Goal: Information Seeking & Learning: Learn about a topic

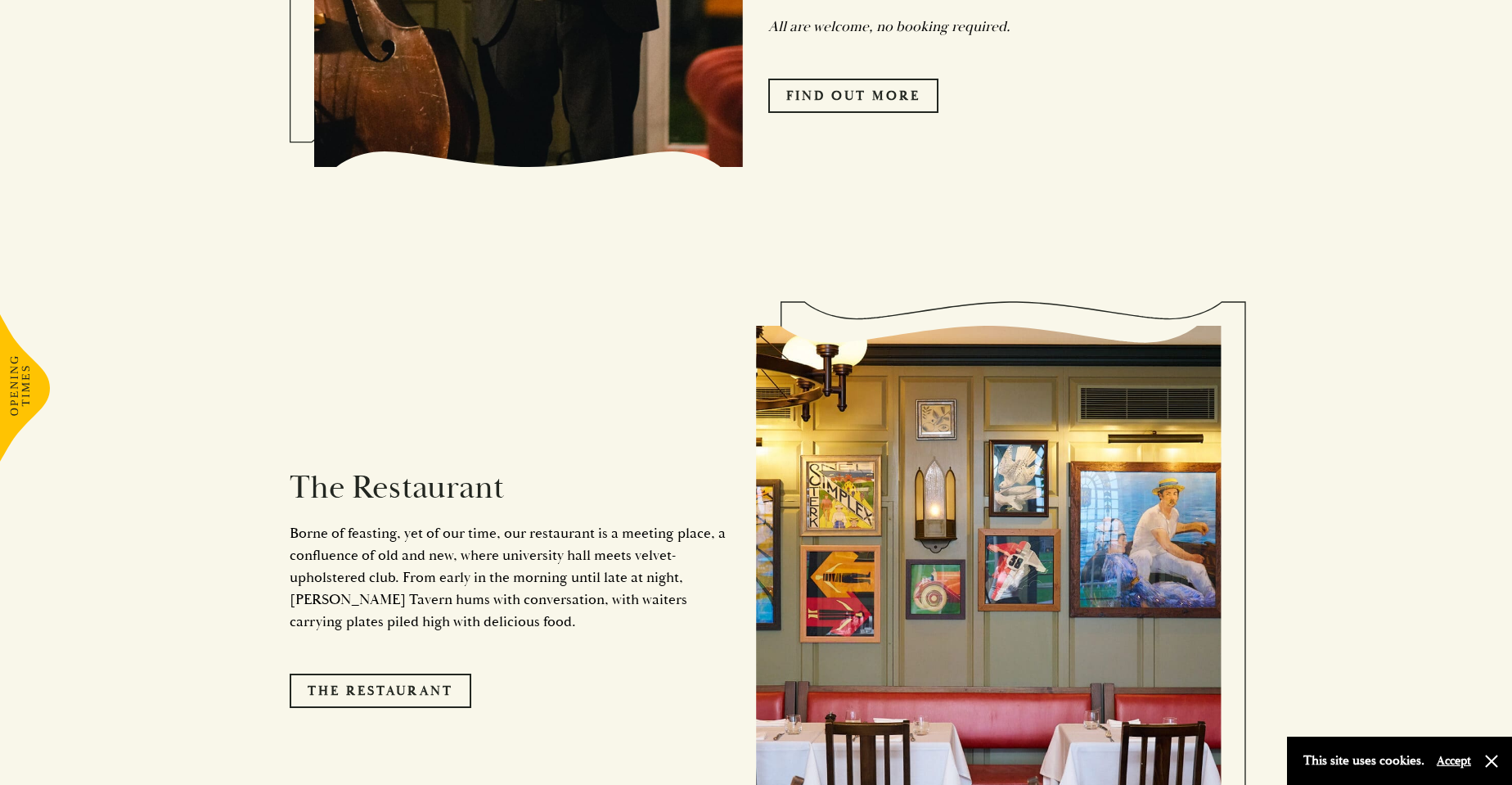
scroll to position [1629, 0]
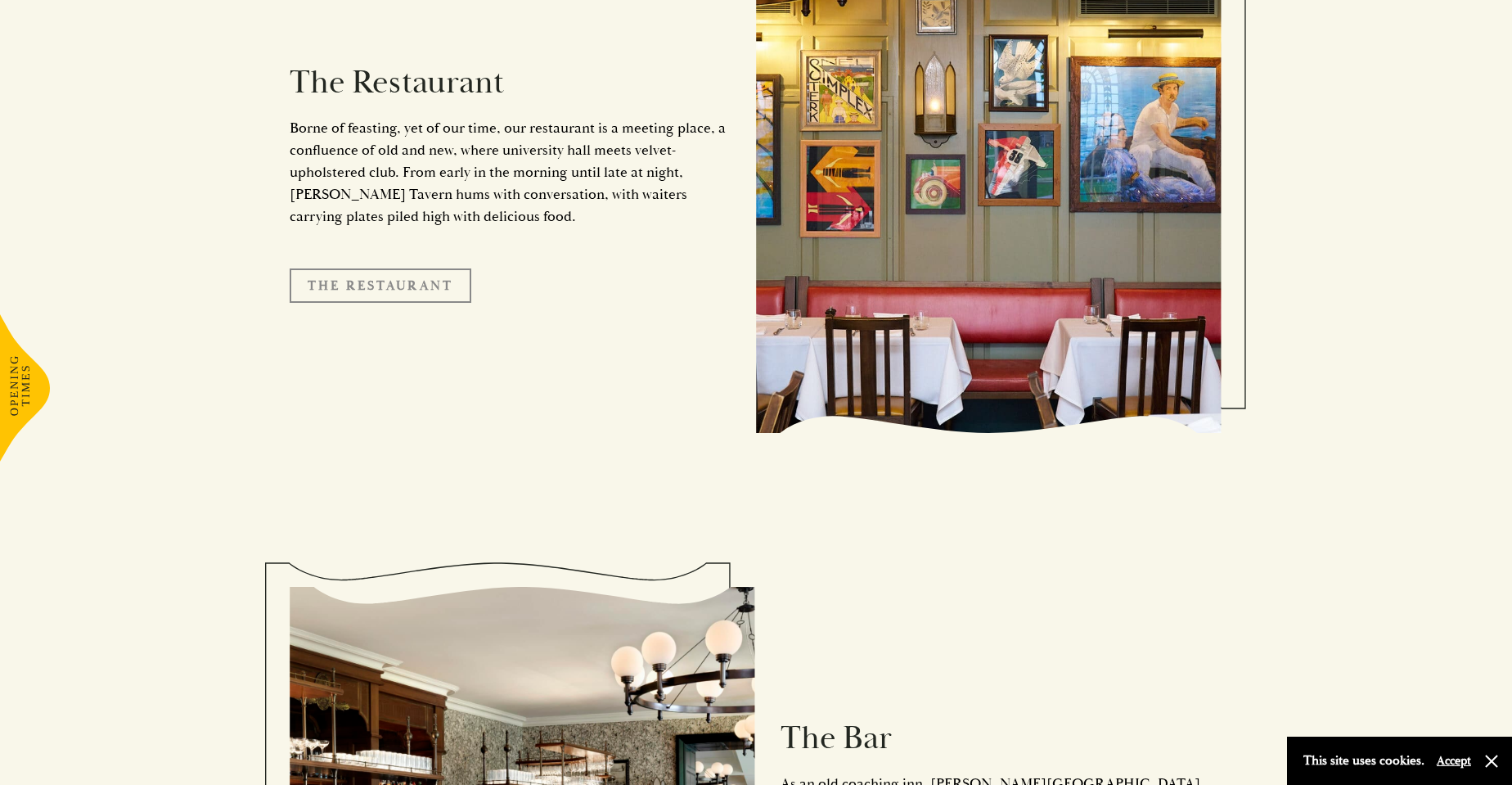
click at [396, 277] on link "The Restaurant" at bounding box center [380, 286] width 182 height 34
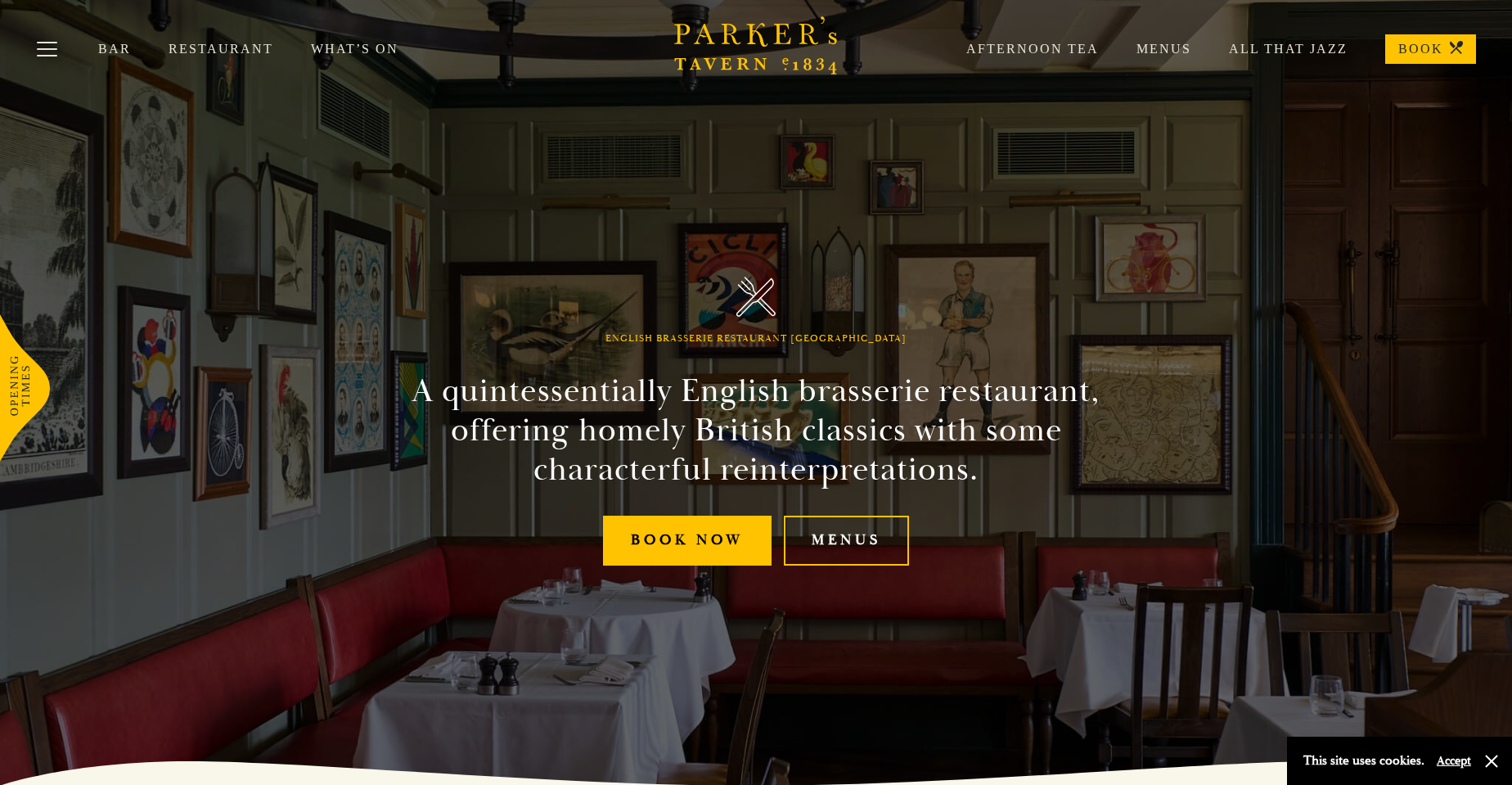
click at [217, 52] on link "Restaurant" at bounding box center [240, 49] width 142 height 16
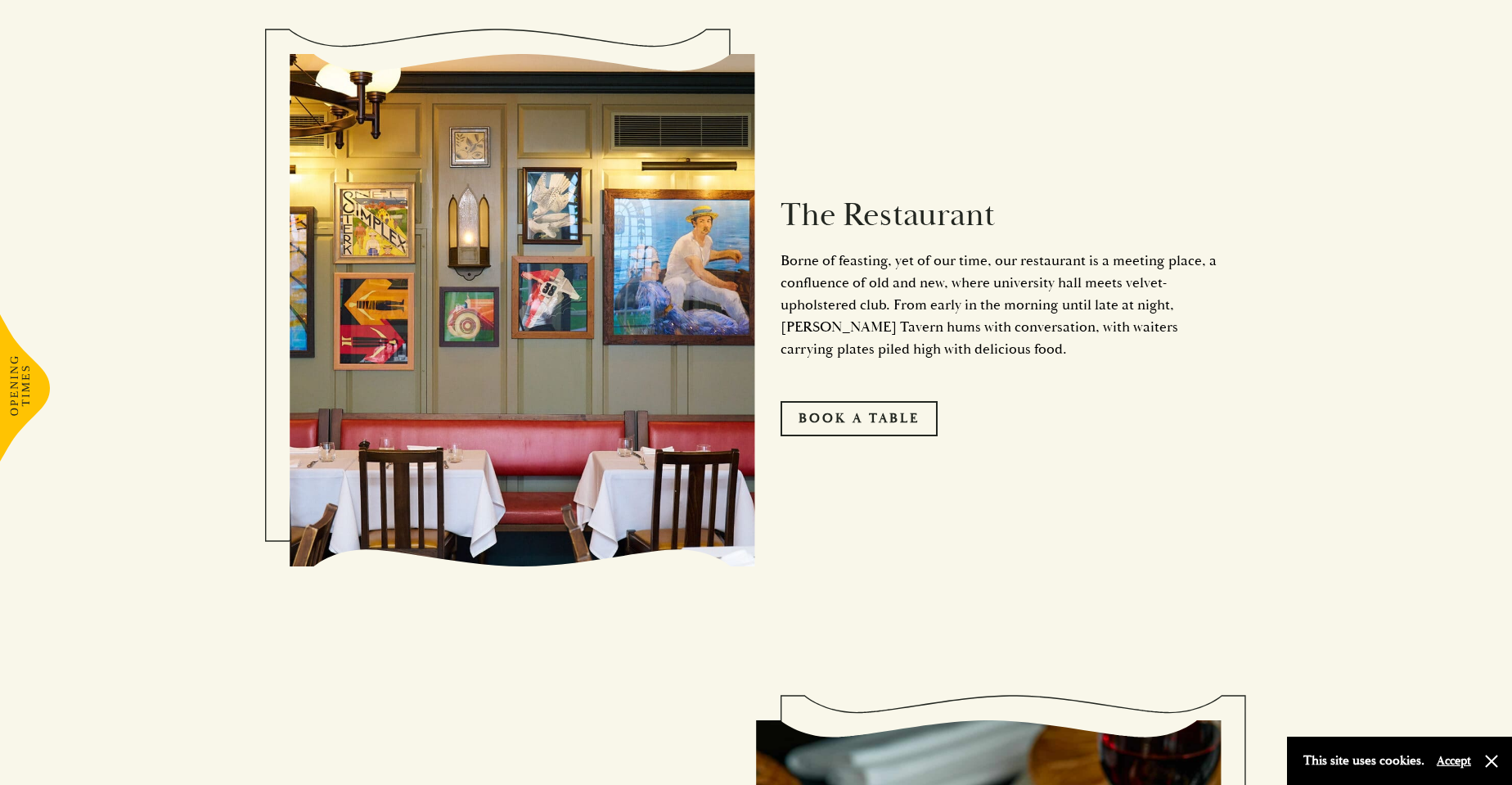
scroll to position [995, 0]
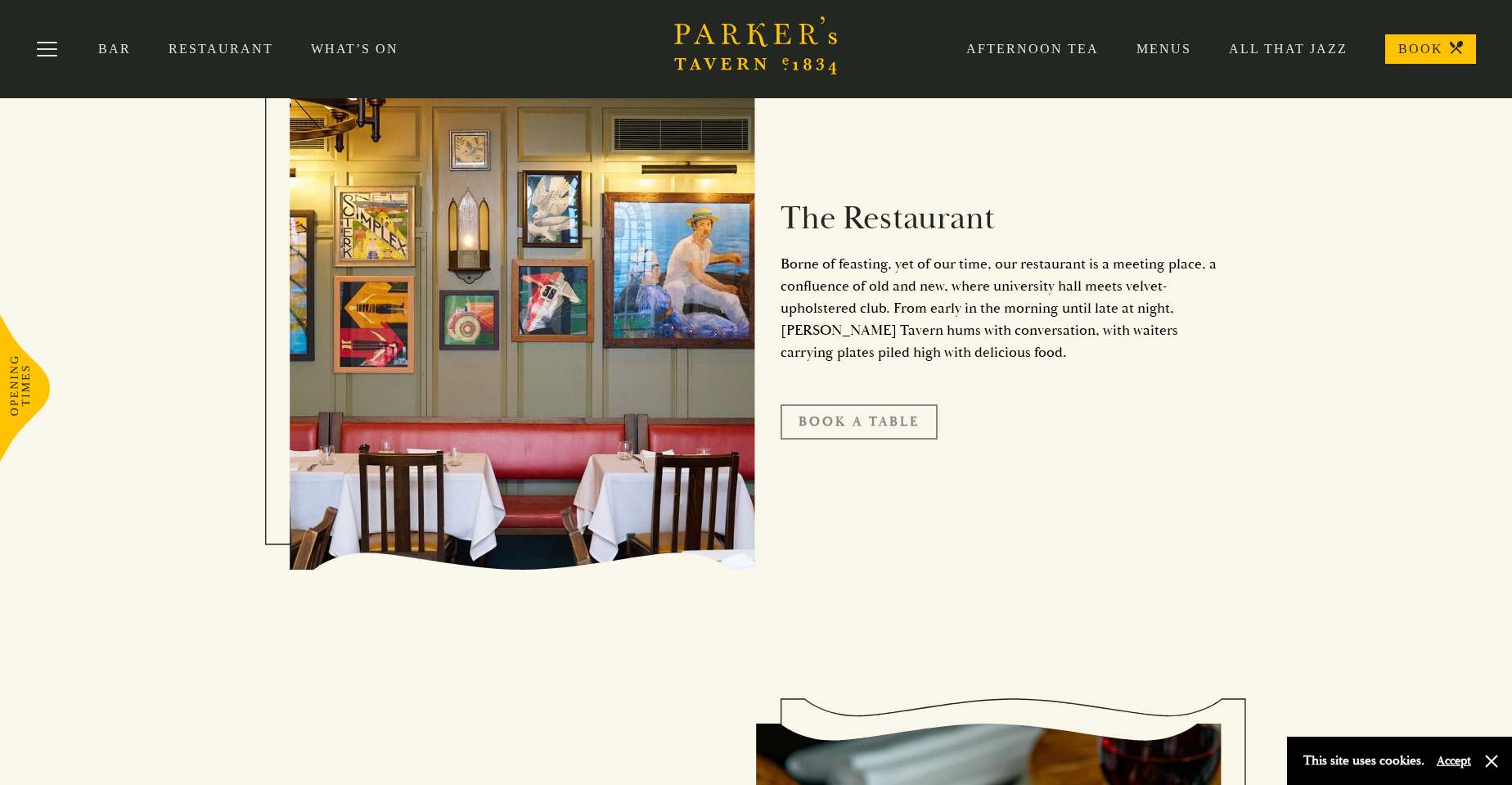
click at [893, 428] on link "Book A Table" at bounding box center [859, 422] width 157 height 34
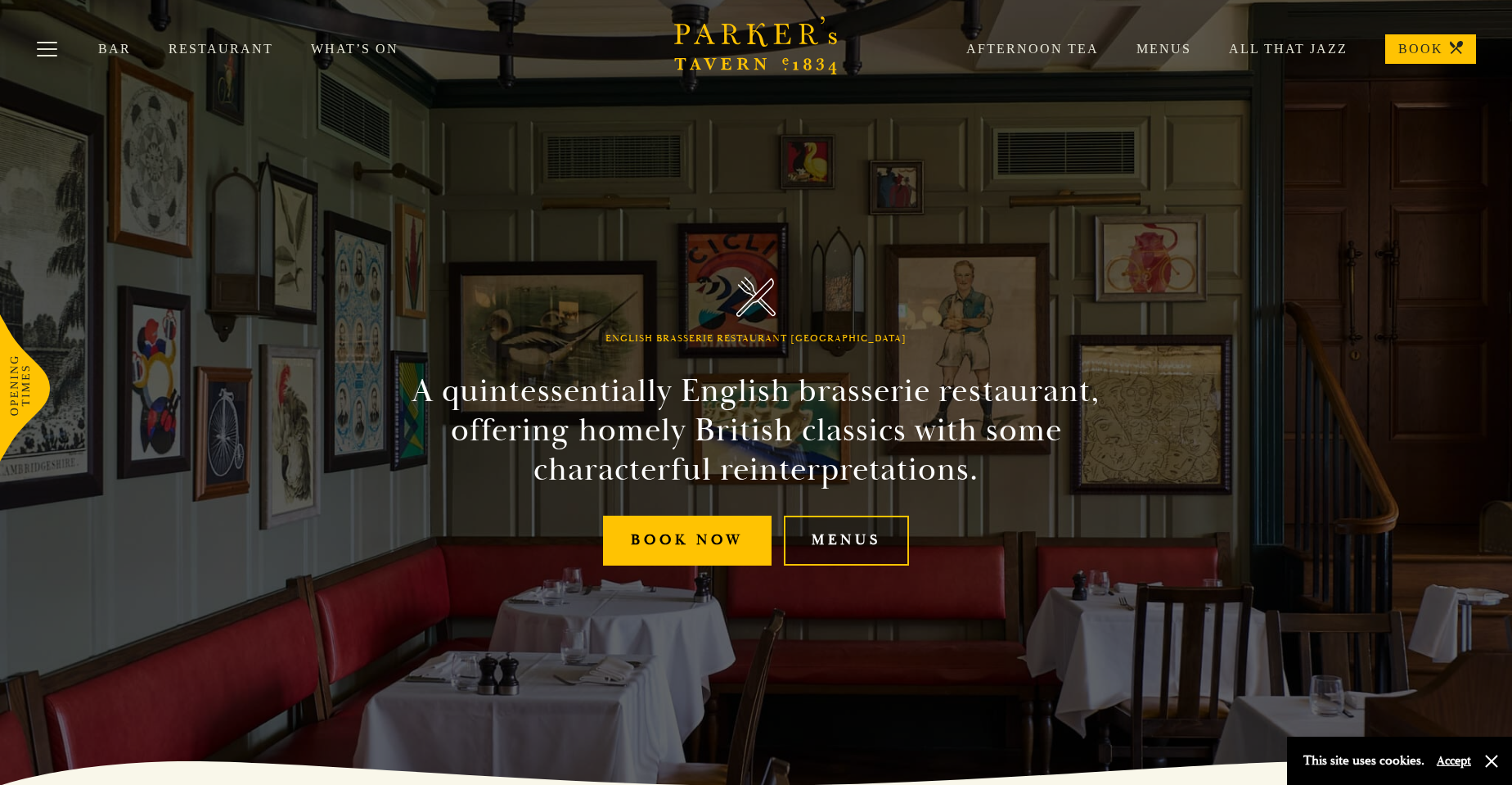
click at [886, 535] on link "Menus" at bounding box center [846, 540] width 125 height 50
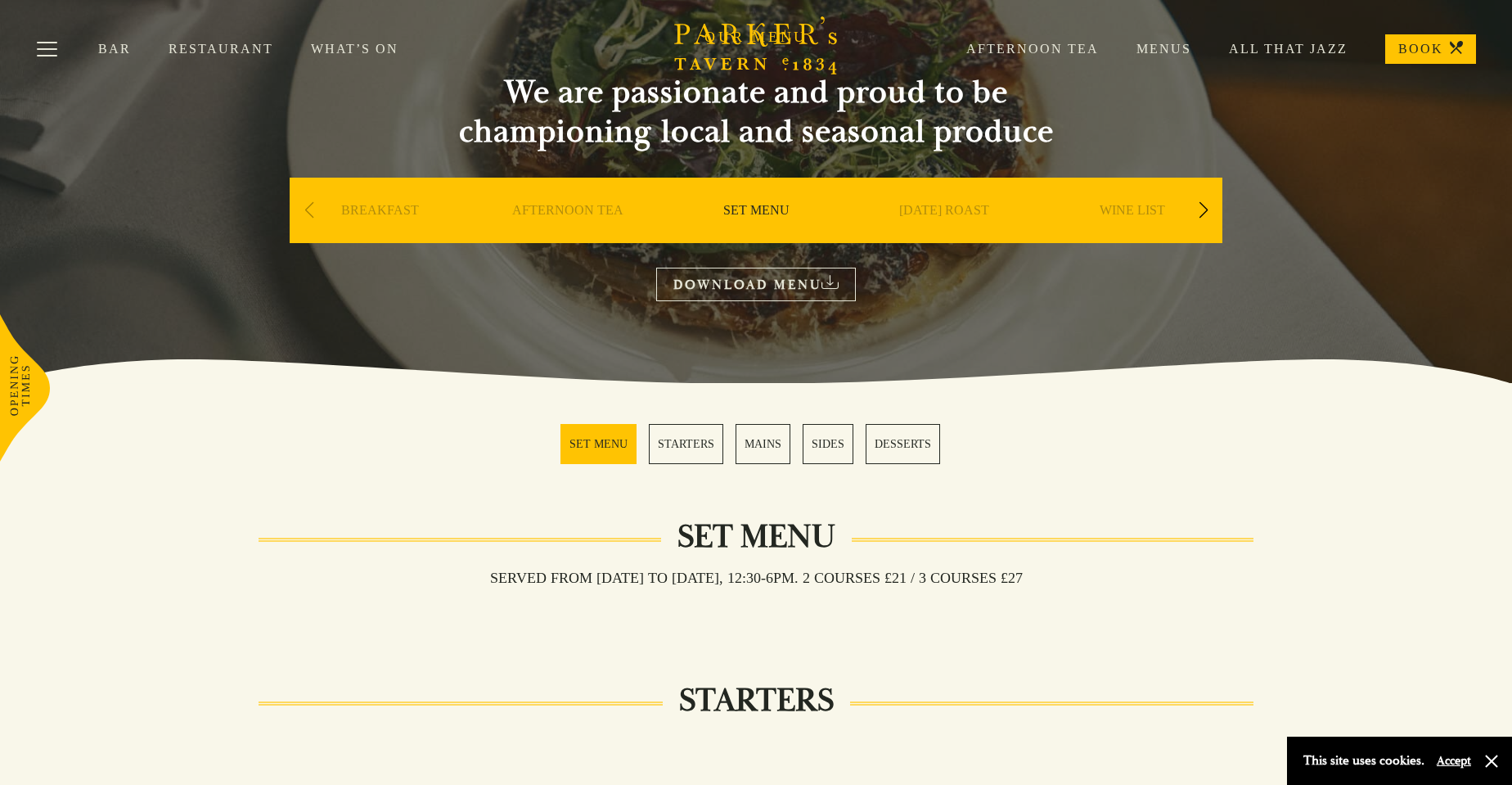
scroll to position [111, 0]
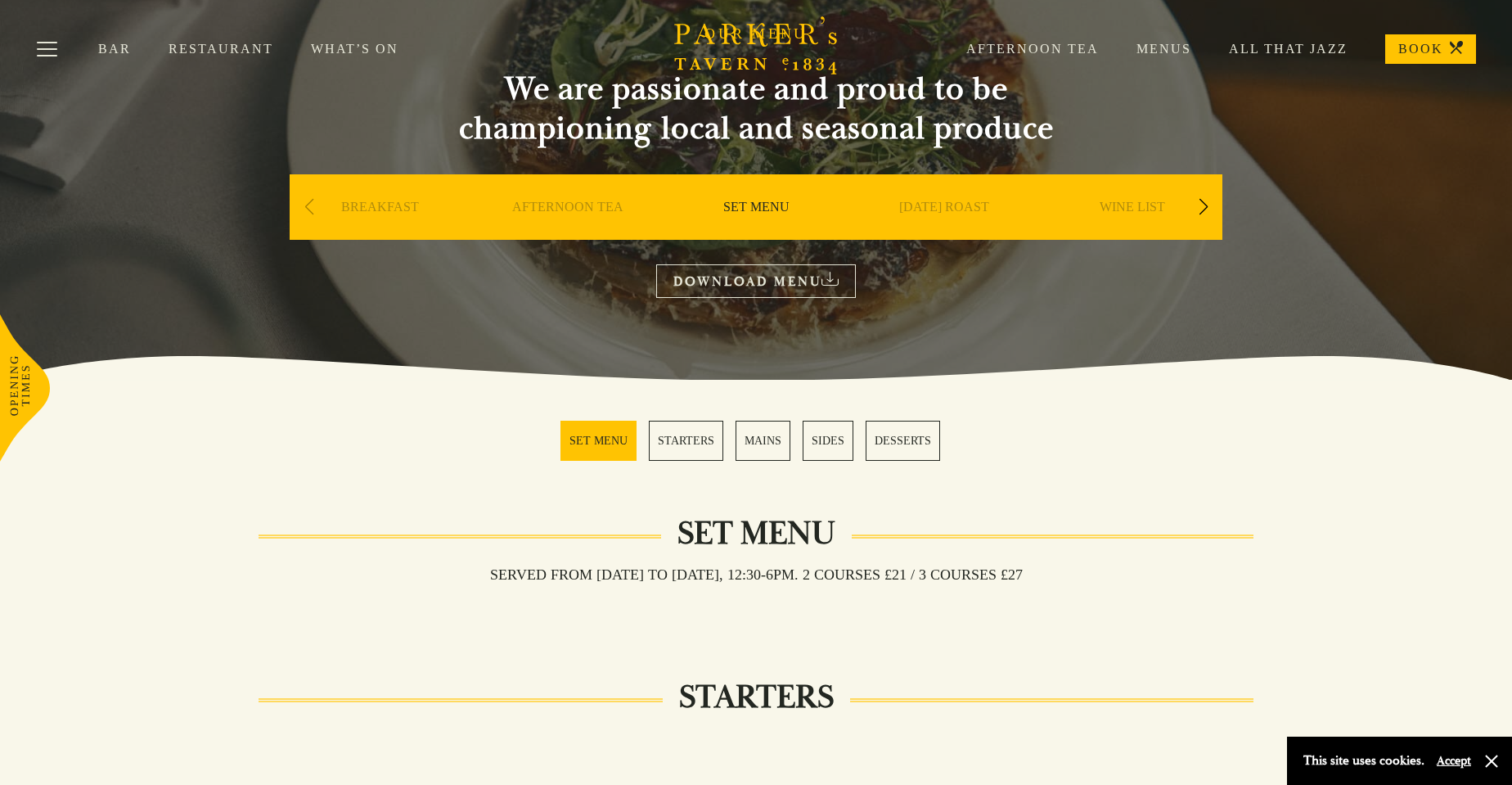
click at [767, 445] on link "MAINS" at bounding box center [763, 440] width 55 height 40
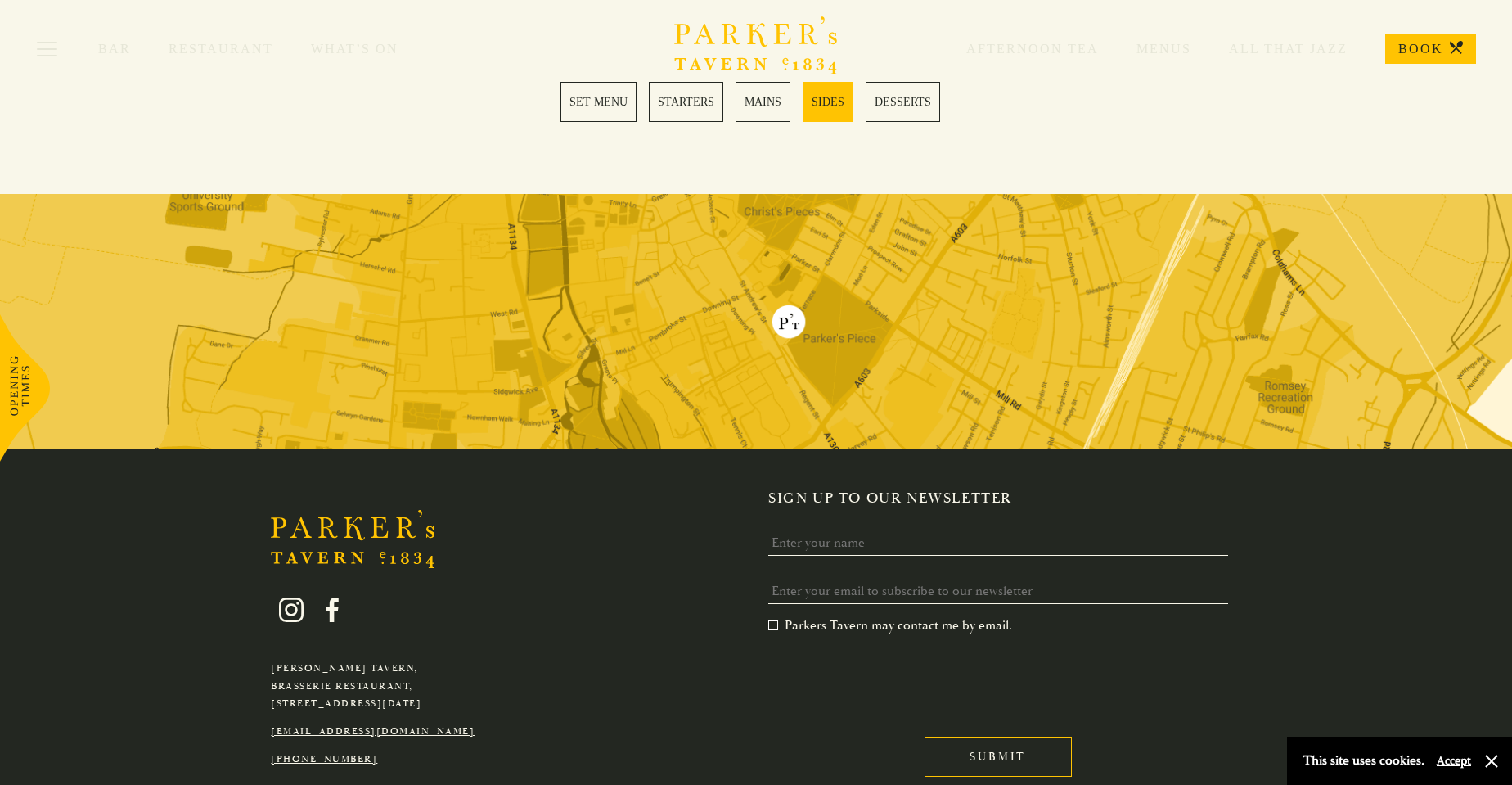
scroll to position [2596, 0]
